Goal: Task Accomplishment & Management: Manage account settings

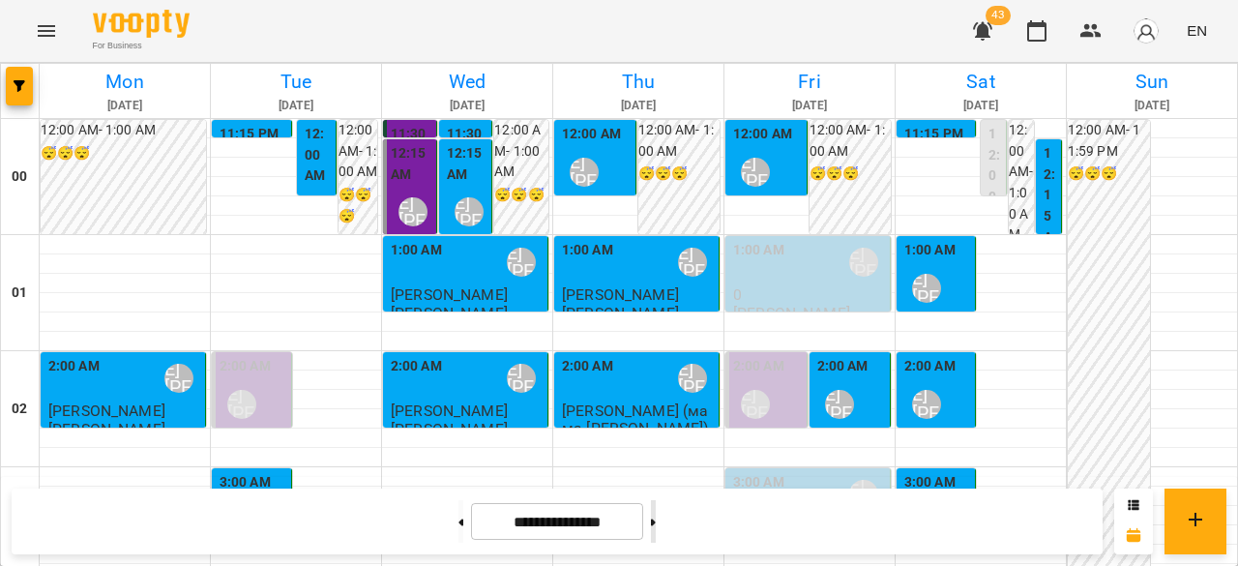
click at [656, 529] on button at bounding box center [653, 521] width 5 height 43
type input "**********"
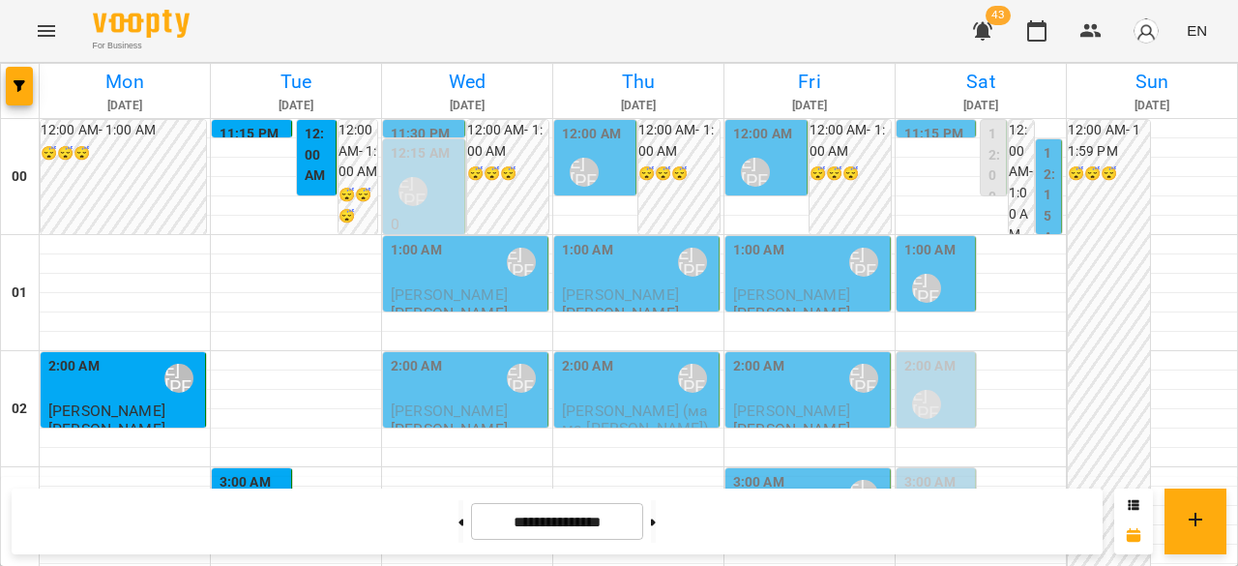
scroll to position [290, 0]
click at [265, 472] on div "3:00 AM Ліпатьєва Ольга" at bounding box center [254, 507] width 68 height 71
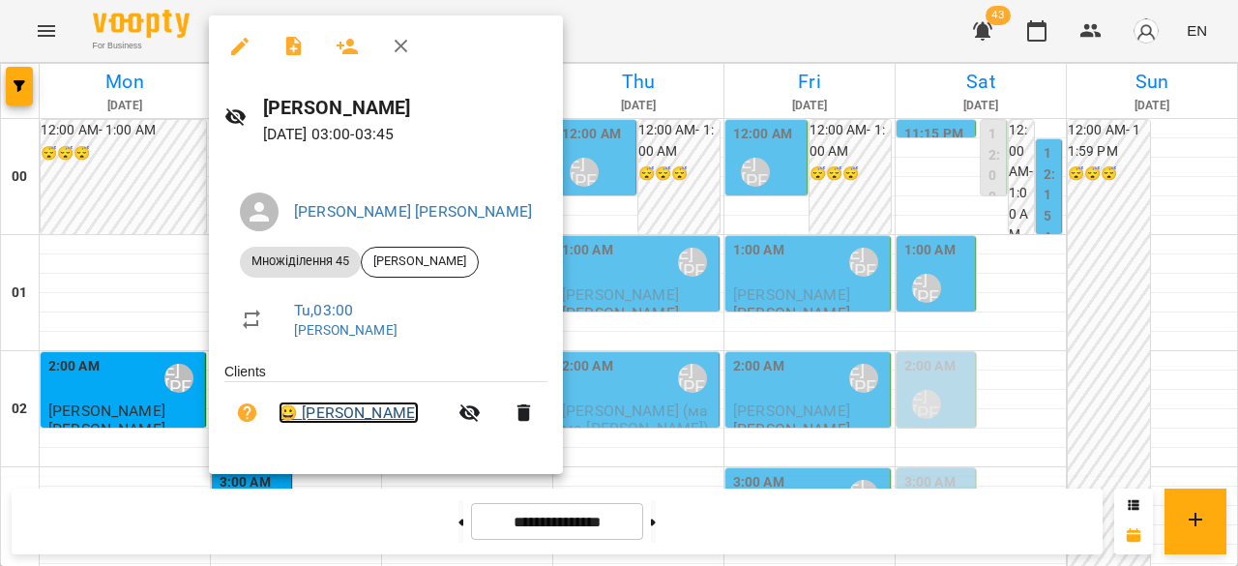
click at [342, 415] on link "😀 Вікторія Гульчак" at bounding box center [349, 412] width 140 height 23
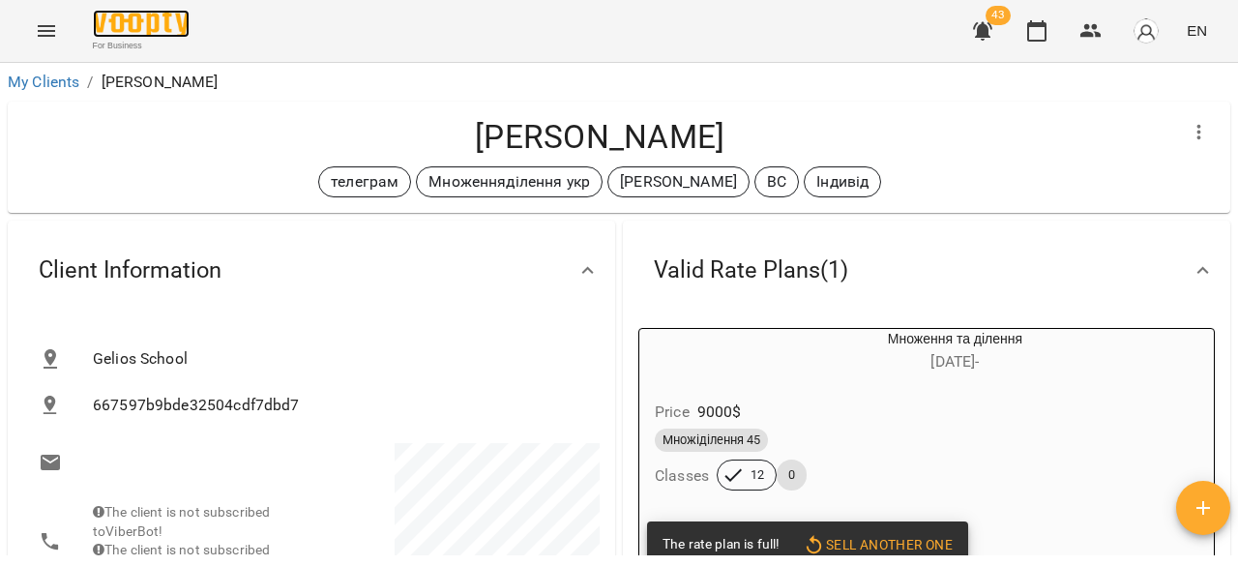
click at [147, 31] on img at bounding box center [141, 24] width 97 height 28
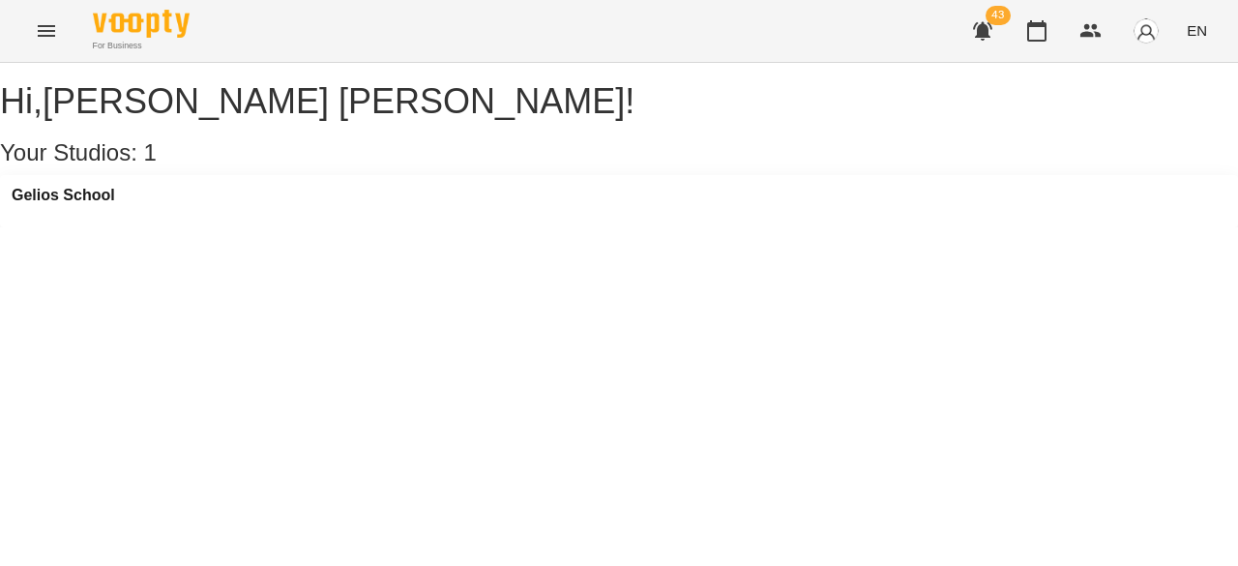
click at [46, 38] on icon "Menu" at bounding box center [46, 30] width 23 height 23
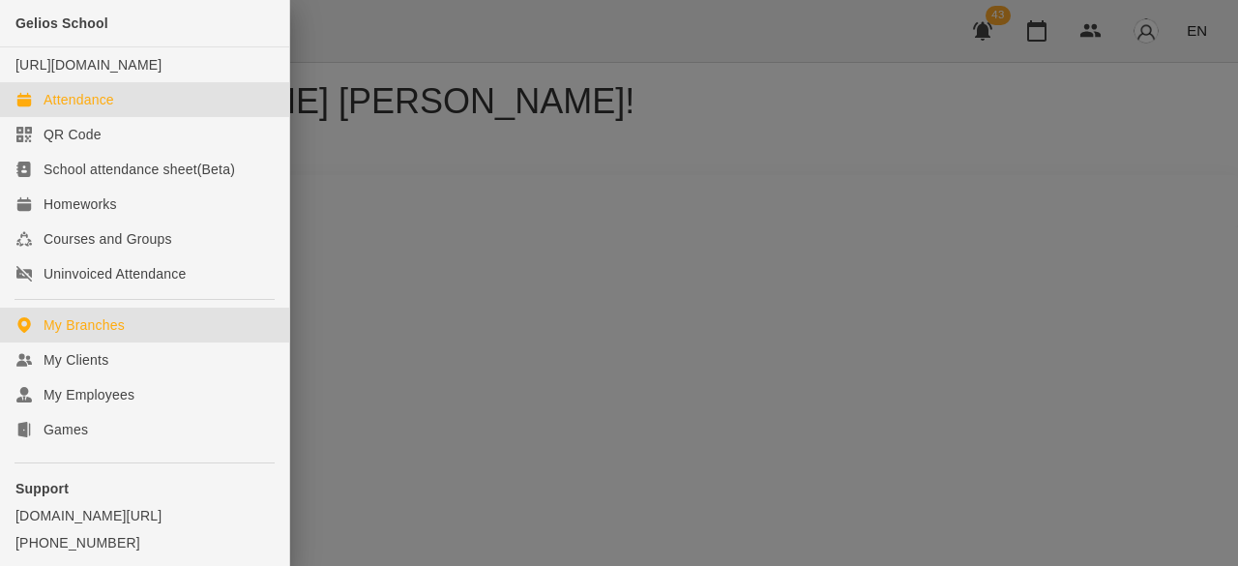
click at [108, 109] on div "Attendance" at bounding box center [79, 99] width 71 height 19
